Goal: Transaction & Acquisition: Purchase product/service

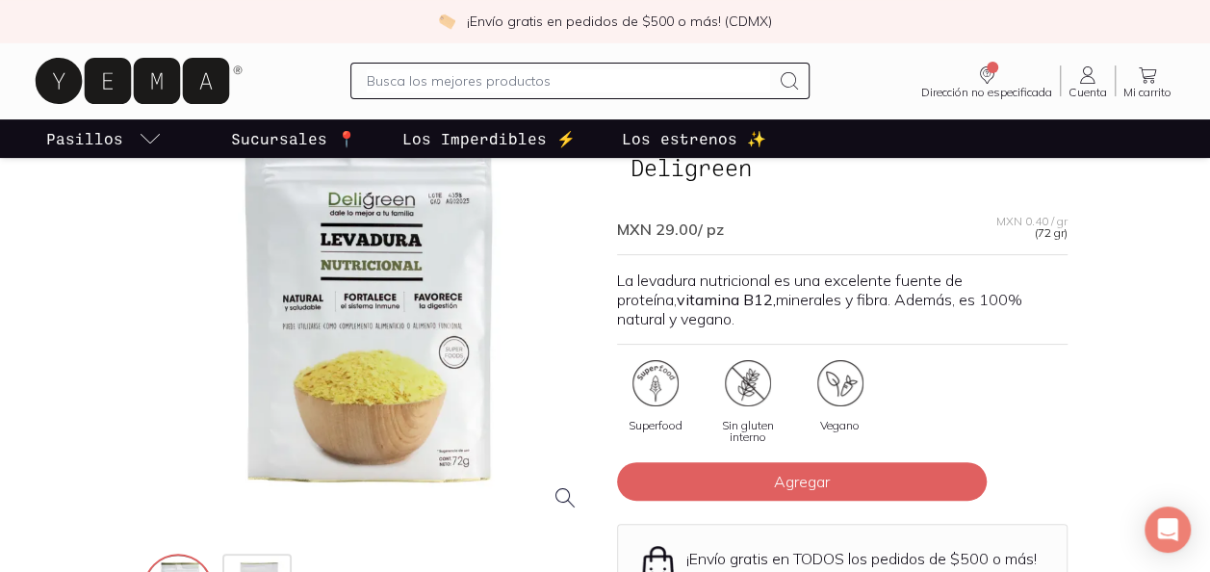
scroll to position [150, 0]
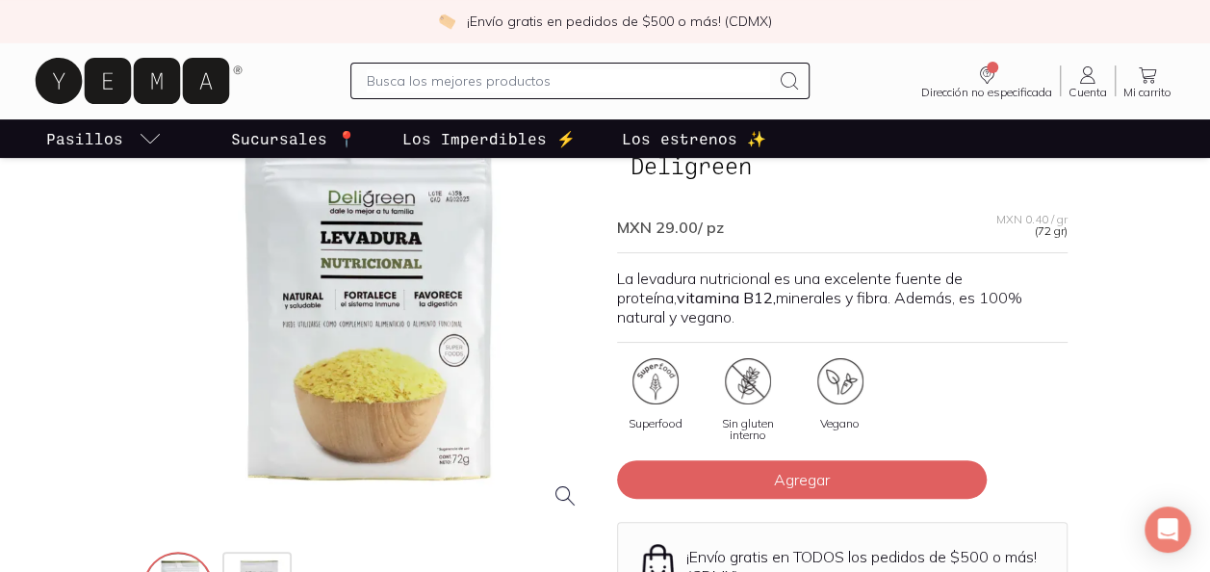
click at [449, 315] on div at bounding box center [368, 299] width 450 height 450
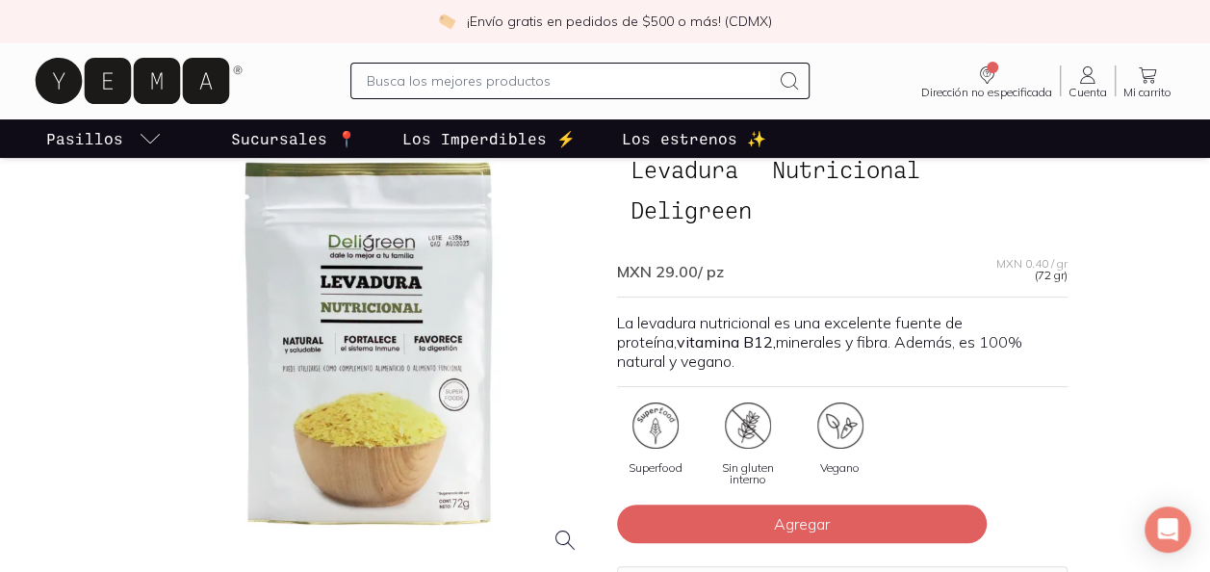
scroll to position [110, 0]
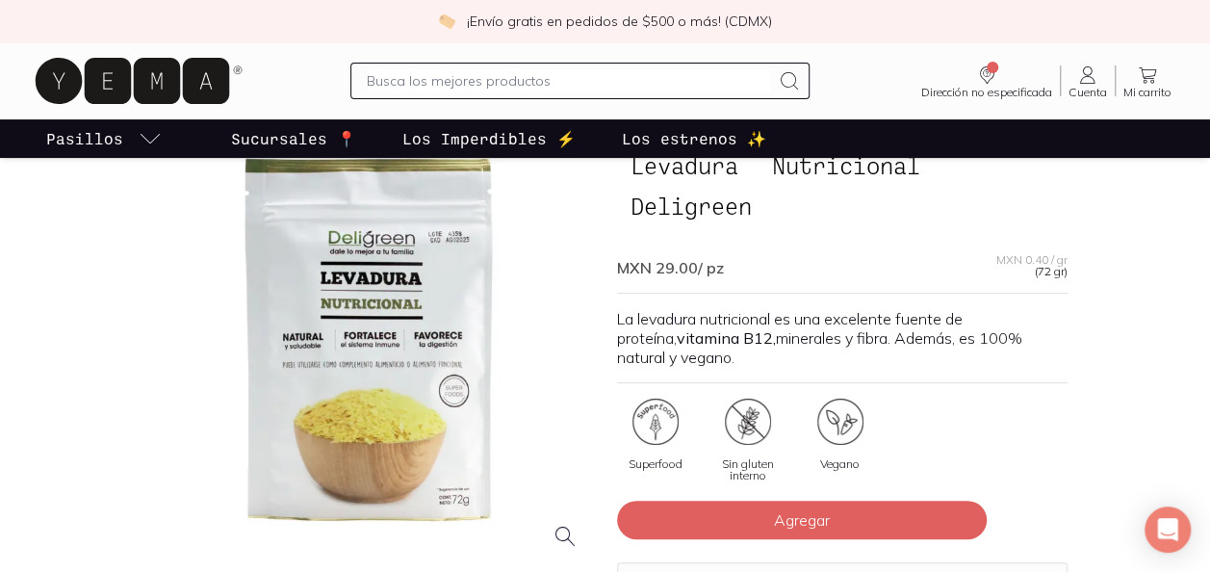
drag, startPoint x: 737, startPoint y: 270, endPoint x: 655, endPoint y: 264, distance: 83.0
click at [655, 264] on div "MXN 29.00 / pz MXN 0.40 / gr (72 gr)" at bounding box center [842, 260] width 450 height 35
drag, startPoint x: 655, startPoint y: 264, endPoint x: 733, endPoint y: 275, distance: 79.8
click at [733, 275] on div "MXN 29.00 / pz MXN 0.40 / gr (72 gr)" at bounding box center [842, 260] width 450 height 35
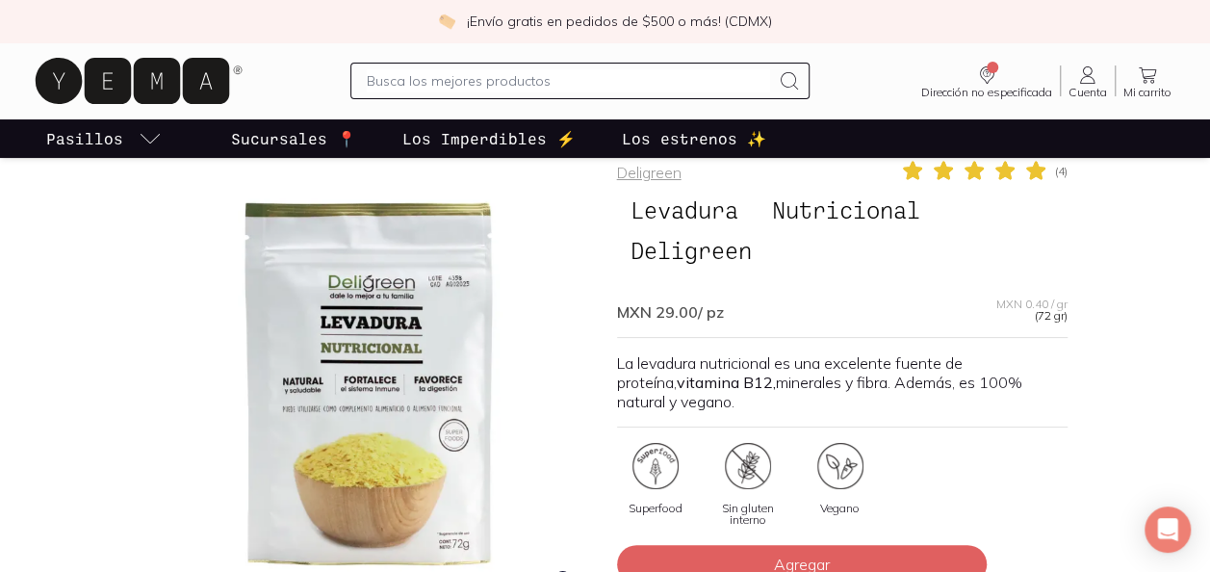
scroll to position [65, 0]
click at [732, 314] on div "MXN 29.00 / pz MXN 0.40 / gr (72 gr)" at bounding box center [842, 304] width 450 height 35
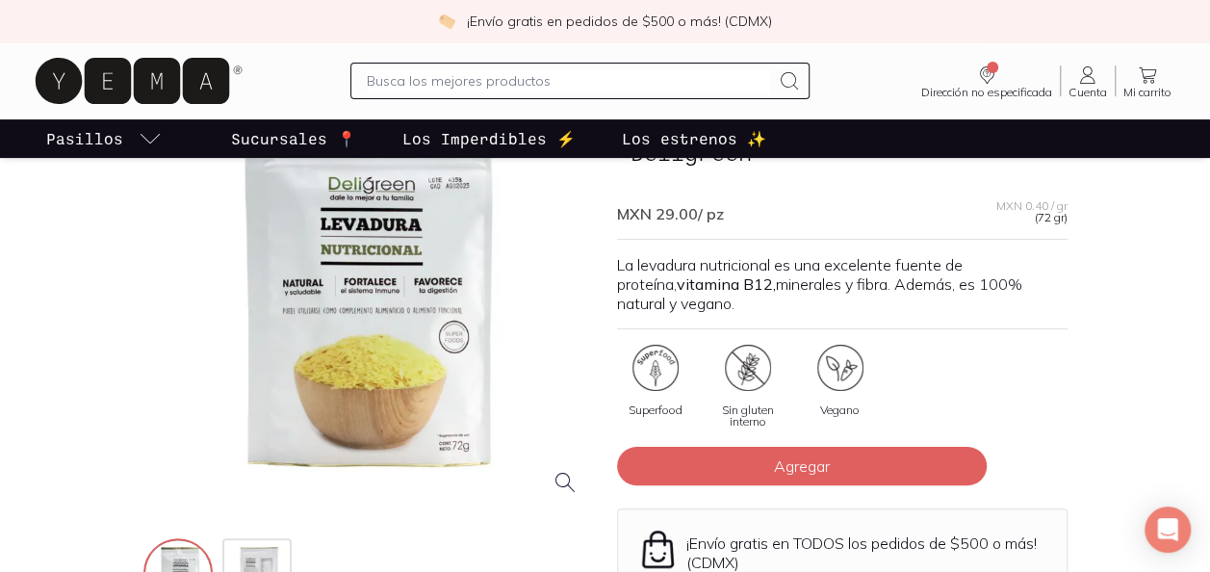
scroll to position [164, 0]
click at [267, 552] on img at bounding box center [258, 574] width 69 height 69
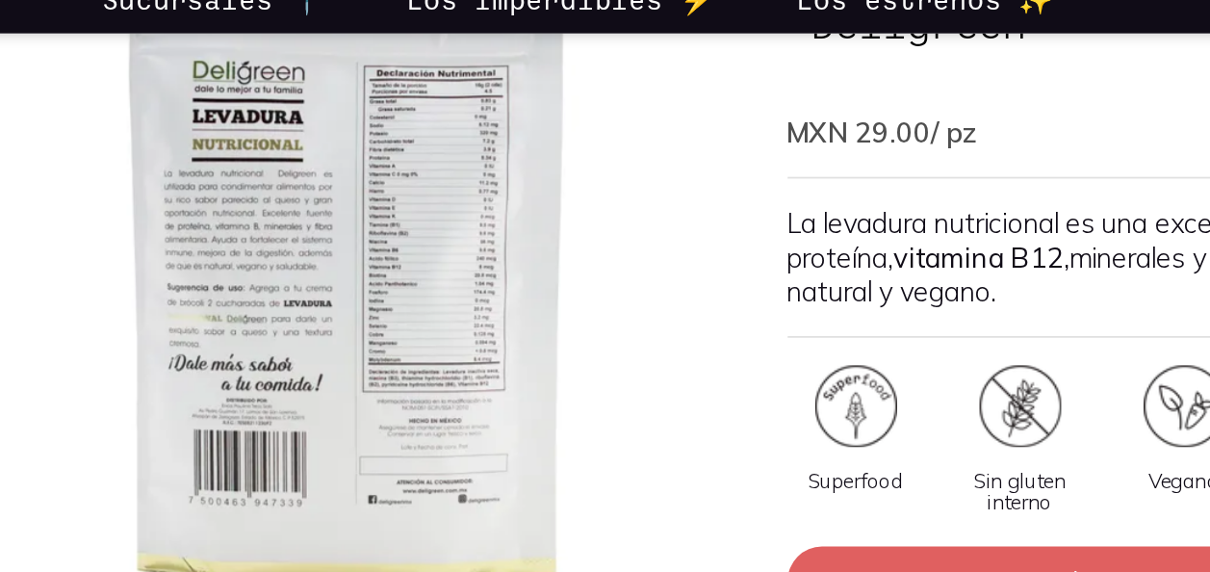
scroll to position [163, 0]
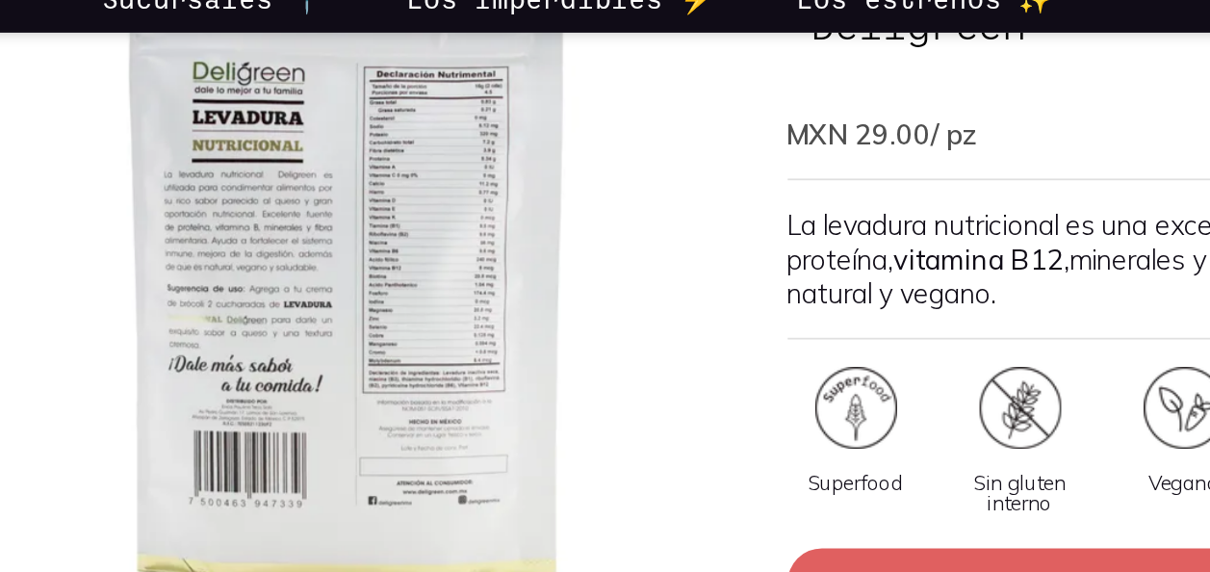
click at [397, 318] on div at bounding box center [368, 287] width 450 height 450
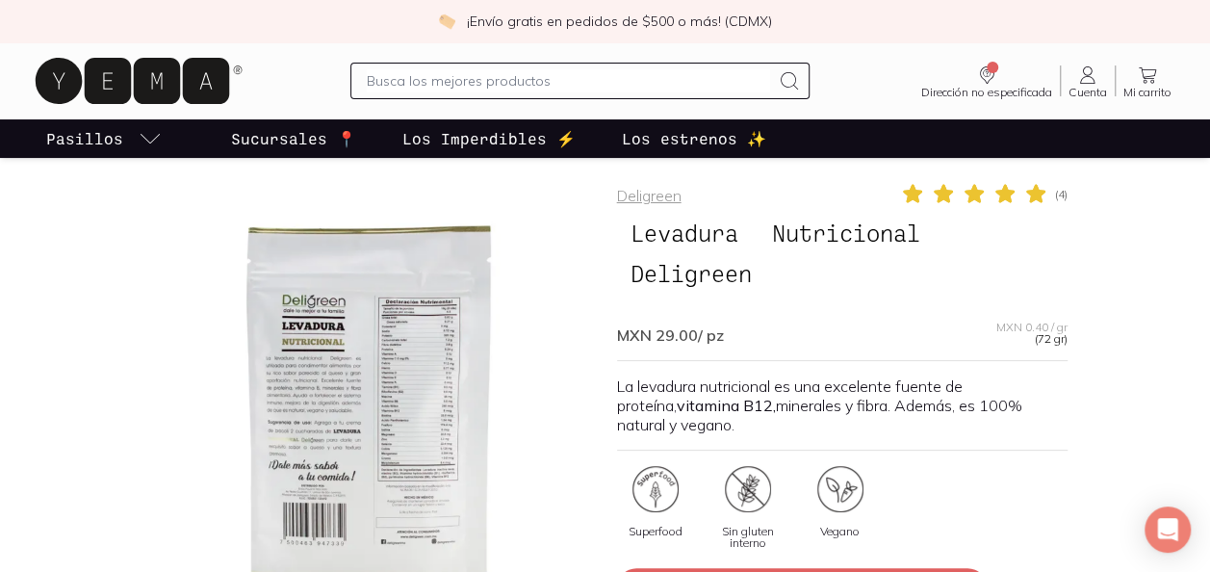
scroll to position [0, 0]
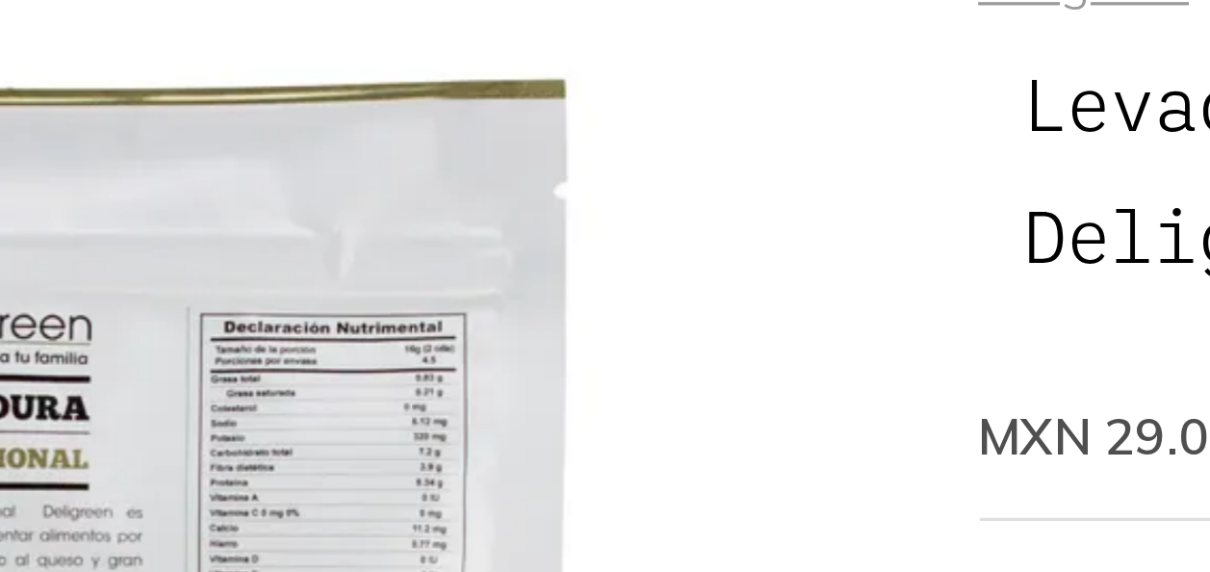
click at [399, 385] on div at bounding box center [368, 449] width 450 height 450
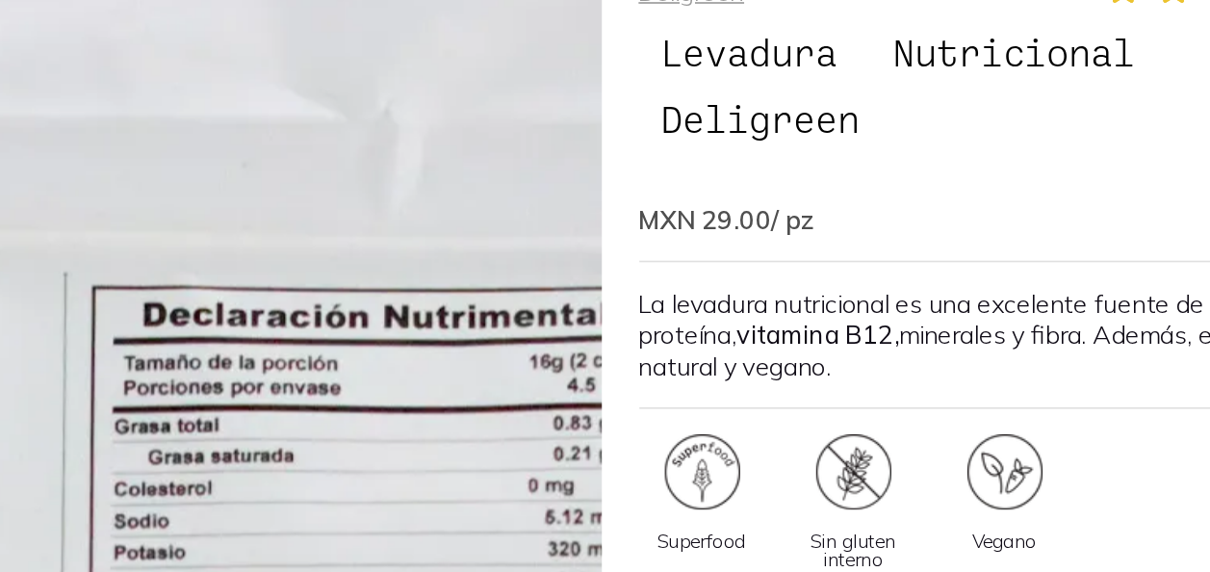
scroll to position [18, 0]
